Goal: Find specific page/section: Find specific page/section

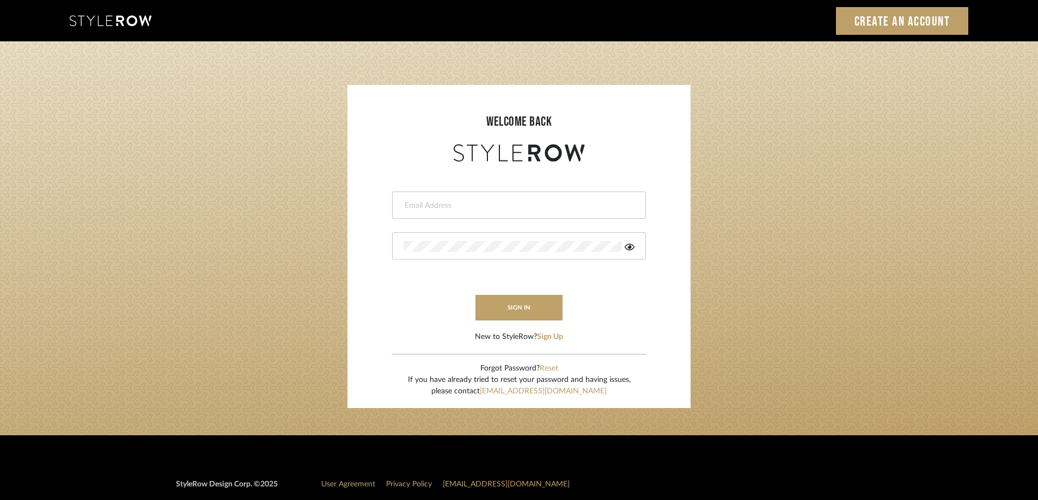
click at [524, 210] on input "email" at bounding box center [518, 205] width 228 height 11
paste input "[EMAIL_ADDRESS][PERSON_NAME][DOMAIN_NAME]"
type input "[EMAIL_ADDRESS][PERSON_NAME][DOMAIN_NAME]"
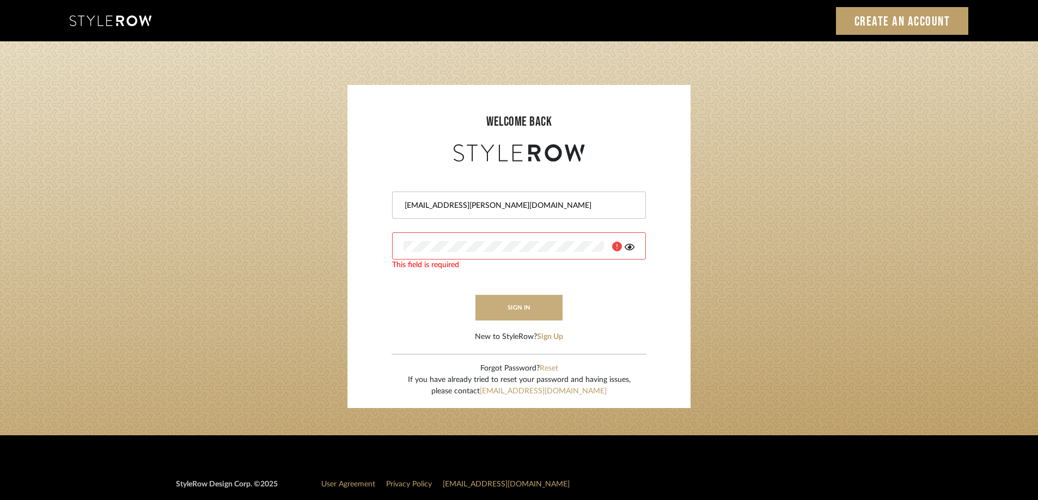
click at [499, 313] on button "sign in" at bounding box center [518, 308] width 87 height 26
click at [255, 247] on login-page "welcome back [EMAIL_ADDRESS][PERSON_NAME][DOMAIN_NAME] Authorization failed. In…" at bounding box center [519, 238] width 1038 height 394
click at [631, 247] on icon at bounding box center [630, 247] width 10 height 7
click at [504, 310] on button "sign in" at bounding box center [518, 308] width 87 height 26
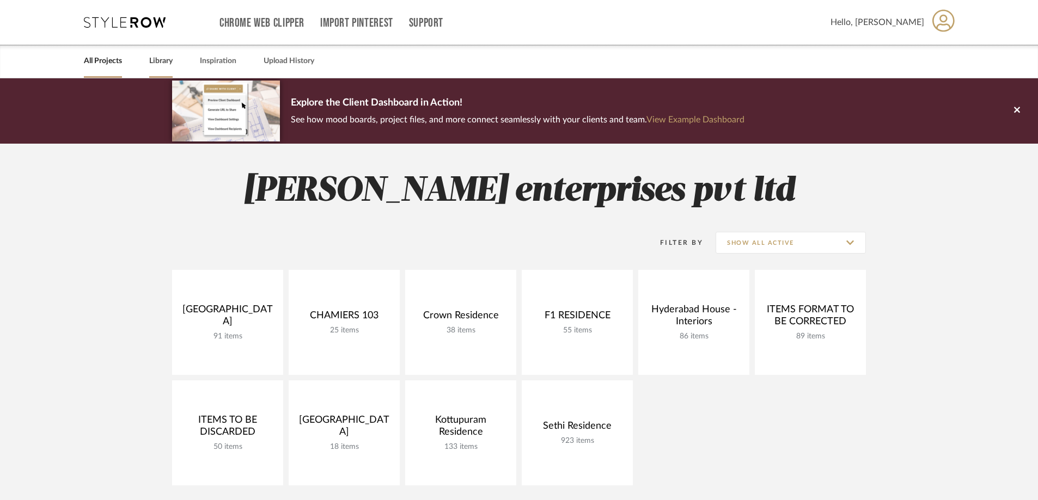
click at [161, 58] on link "Library" at bounding box center [160, 61] width 23 height 15
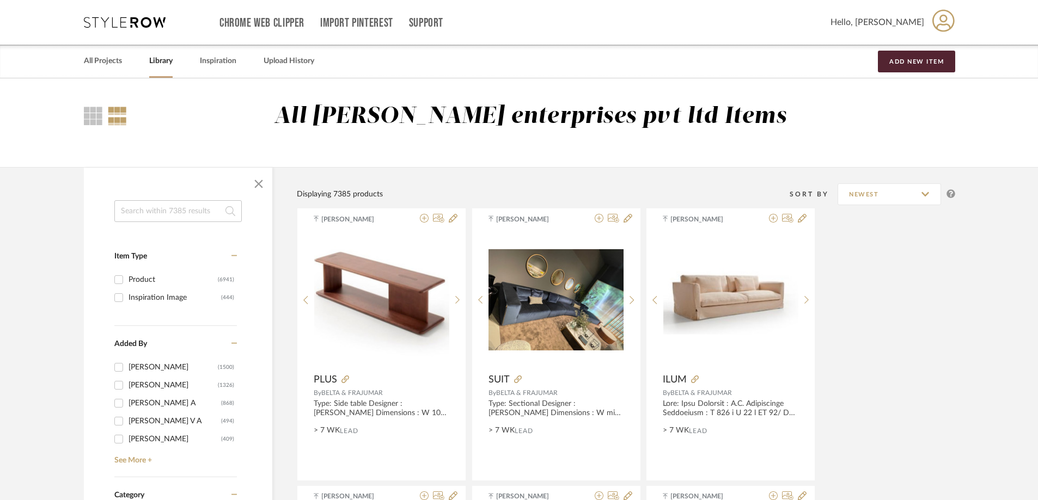
click at [191, 213] on input at bounding box center [177, 211] width 127 height 22
click at [166, 209] on input at bounding box center [177, 211] width 127 height 22
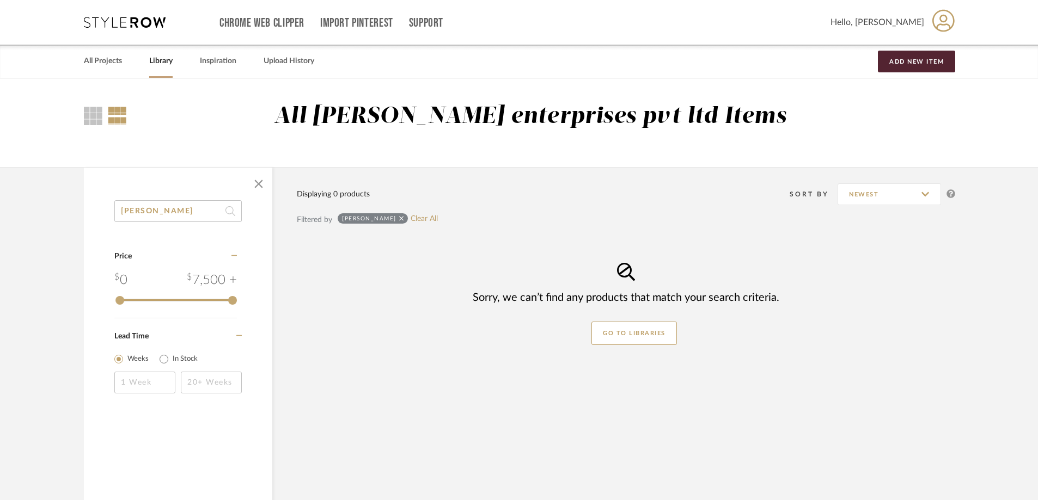
type input "haruko"
